Goal: Find specific page/section: Find specific page/section

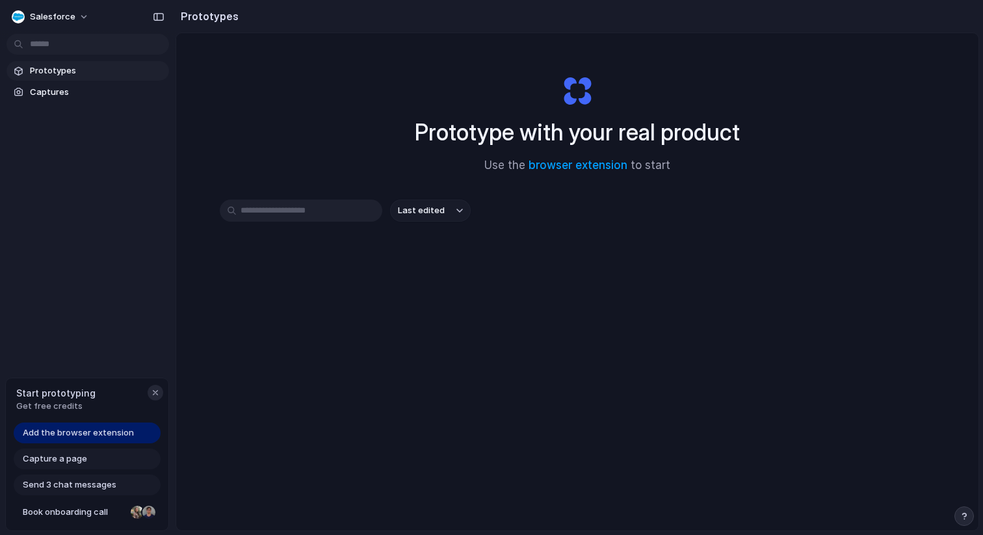
click at [153, 395] on div "button" at bounding box center [155, 393] width 10 height 10
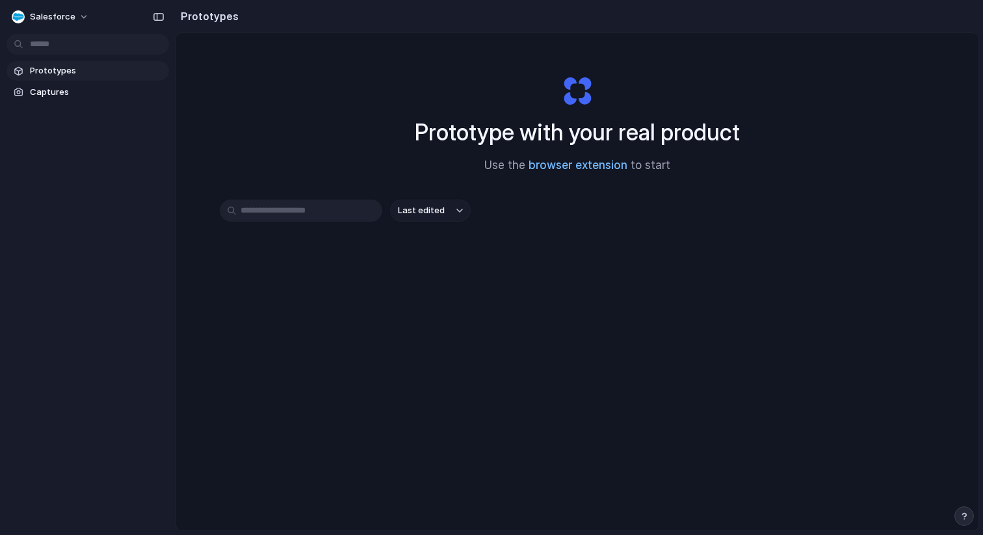
click at [550, 169] on link "browser extension" at bounding box center [578, 165] width 99 height 13
click at [311, 211] on input "text" at bounding box center [301, 211] width 163 height 22
click at [423, 217] on span "Last edited" at bounding box center [421, 210] width 47 height 13
click at [55, 33] on div "Last edited Last created Alphabetical" at bounding box center [491, 267] width 983 height 535
click at [158, 17] on div "button" at bounding box center [159, 16] width 12 height 9
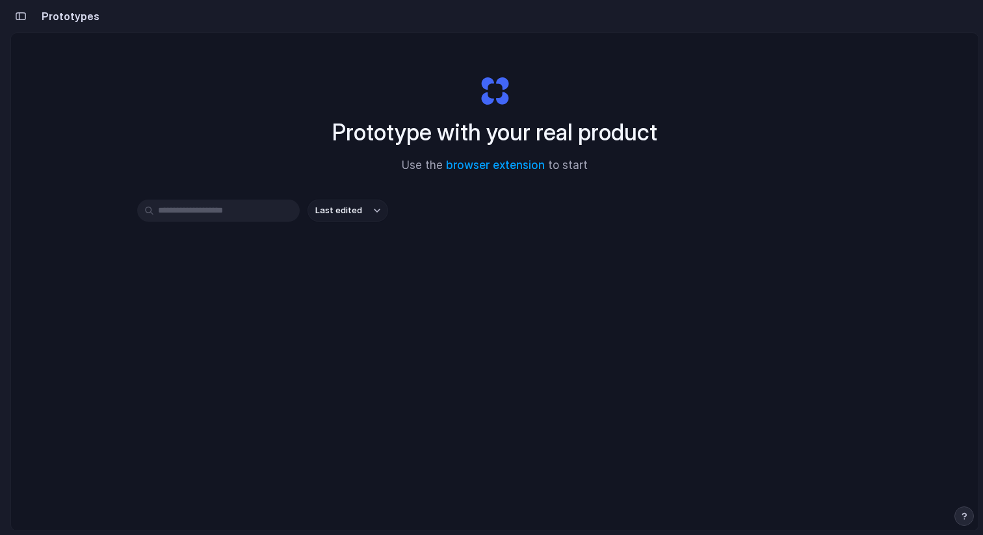
click at [64, 17] on h2 "Prototypes" at bounding box center [67, 16] width 63 height 16
click at [528, 168] on link "browser extension" at bounding box center [495, 165] width 99 height 13
click at [501, 167] on link "browser extension" at bounding box center [495, 165] width 99 height 13
